Goal: Navigation & Orientation: Find specific page/section

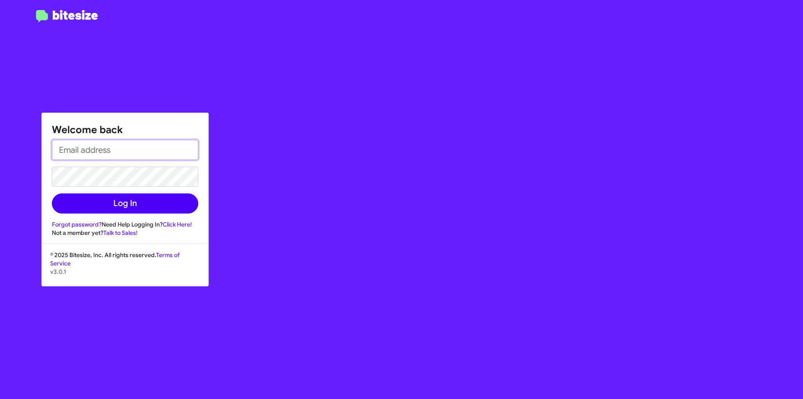
type input "[EMAIL_ADDRESS][DOMAIN_NAME]"
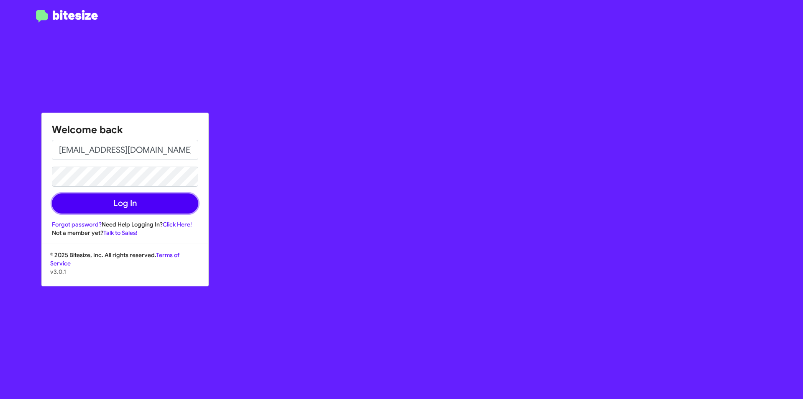
click at [142, 206] on button "Log In" at bounding box center [125, 203] width 146 height 20
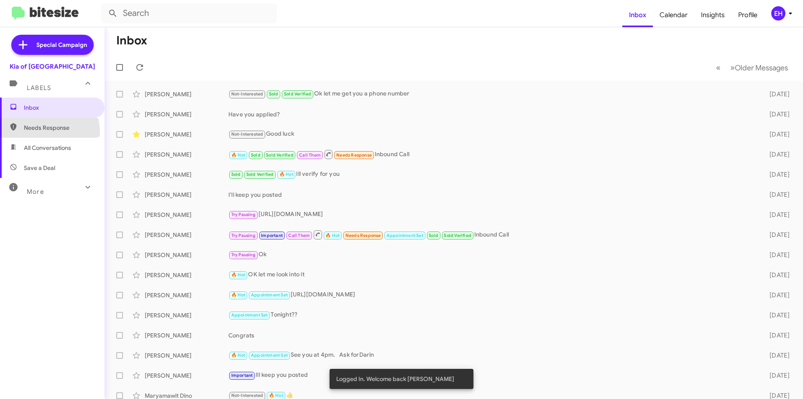
click at [33, 133] on span "Needs Response" at bounding box center [52, 128] width 105 height 20
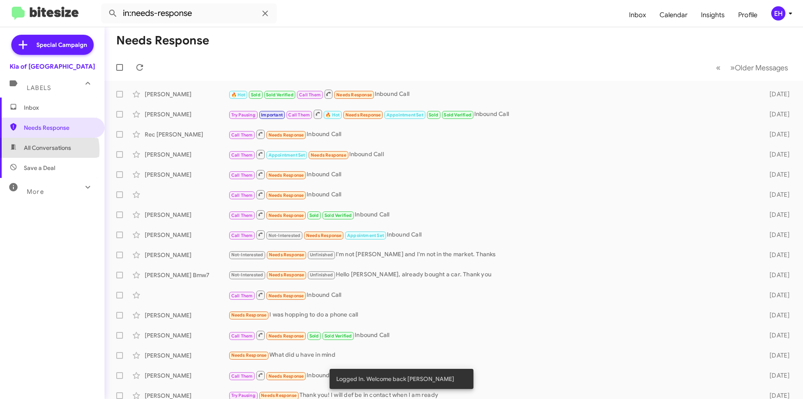
click at [46, 150] on span "All Conversations" at bounding box center [47, 147] width 47 height 8
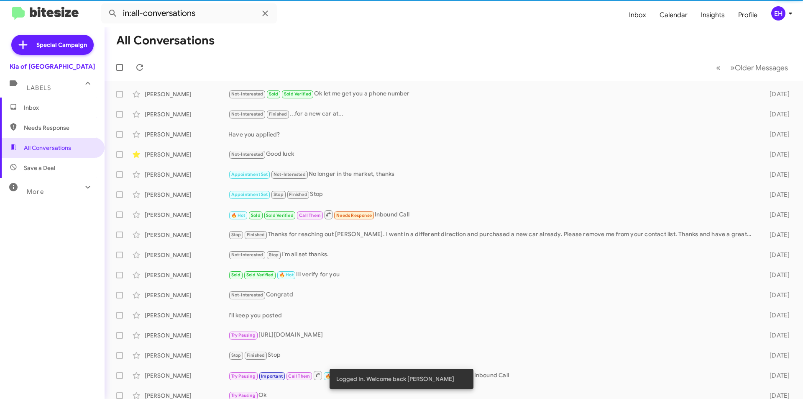
click at [40, 166] on span "Save a Deal" at bounding box center [39, 168] width 31 height 8
type input "in:not-interested"
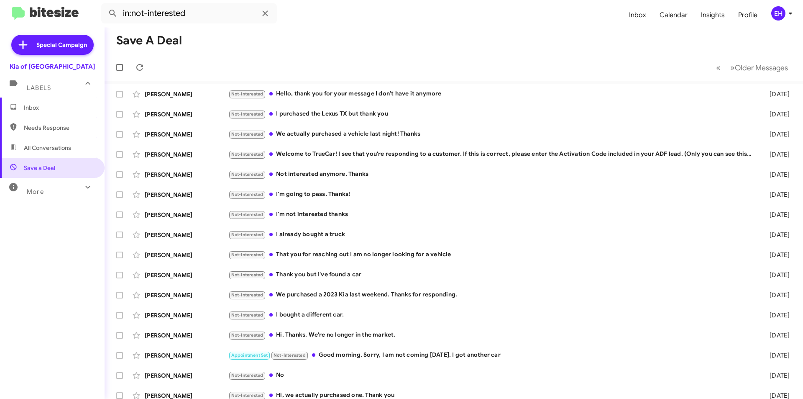
click at [68, 103] on span "Inbox" at bounding box center [52, 107] width 105 height 20
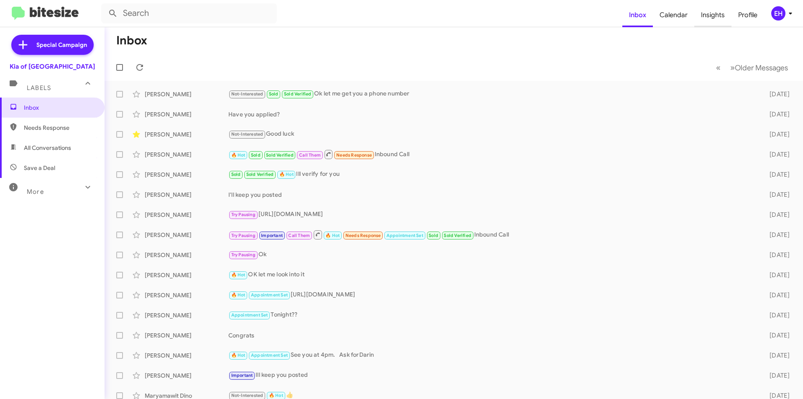
click at [707, 18] on span "Insights" at bounding box center [712, 15] width 37 height 24
